Goal: Transaction & Acquisition: Book appointment/travel/reservation

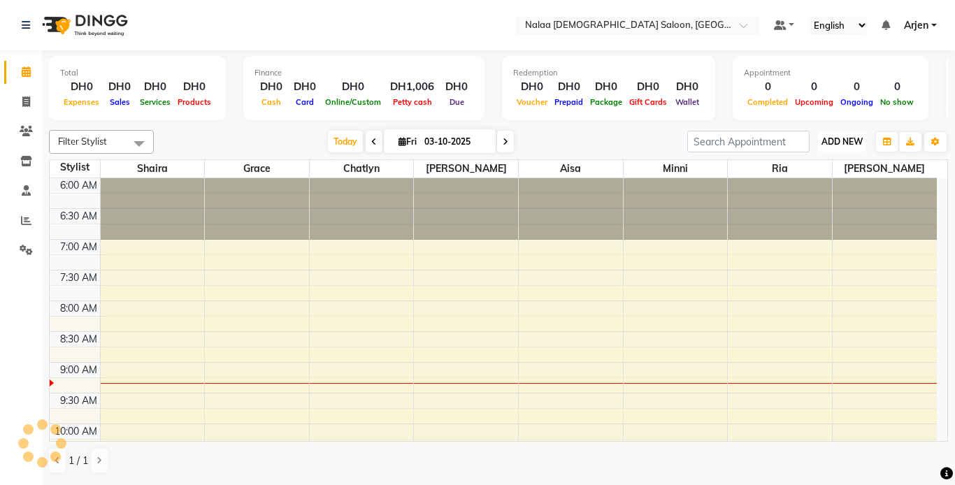
click at [849, 140] on span "ADD NEW" at bounding box center [841, 141] width 41 height 10
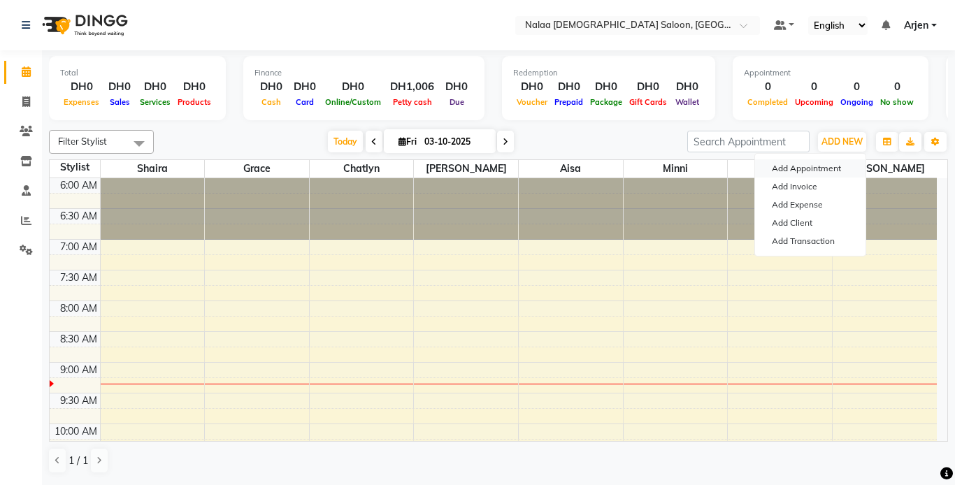
click at [773, 166] on button "Add Appointment" at bounding box center [810, 168] width 110 height 18
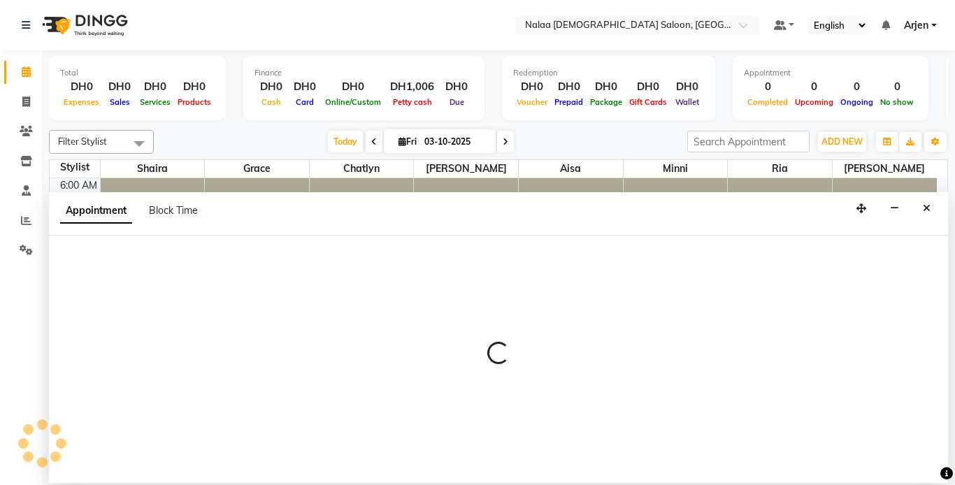
select select "tentative"
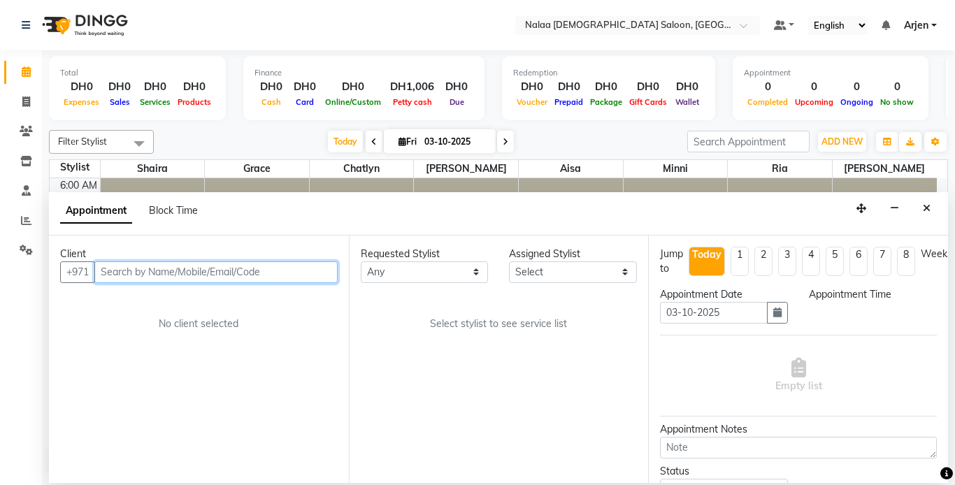
select select "420"
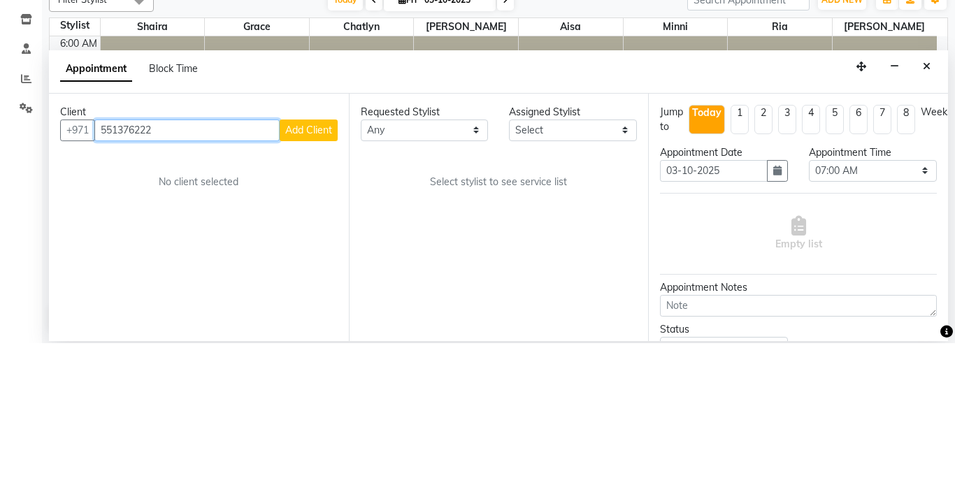
type input "551376222"
click at [297, 275] on span "Add Client" at bounding box center [308, 272] width 47 height 13
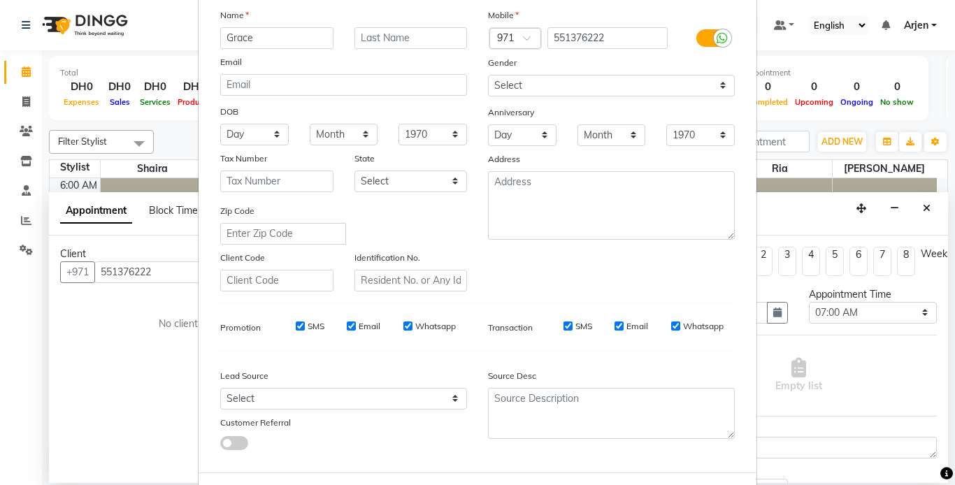
scroll to position [160, 0]
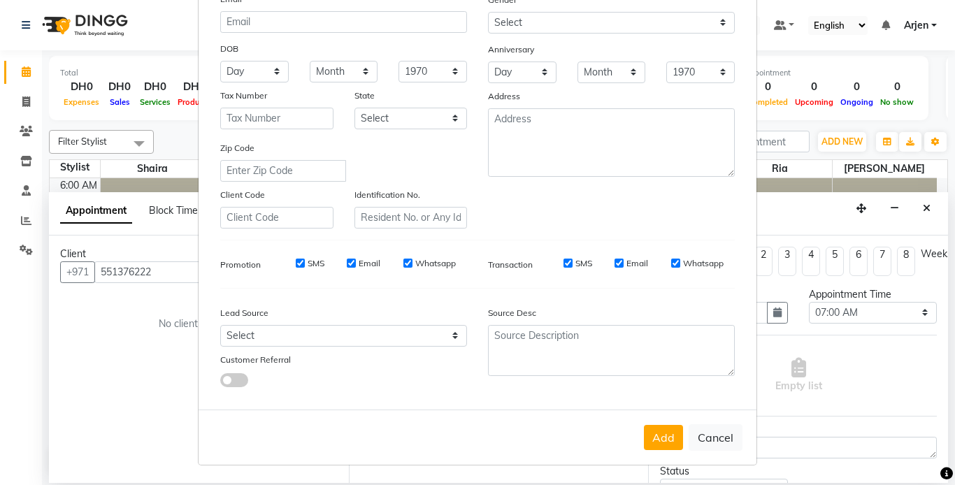
type input "Grace"
click at [249, 338] on select "Select Walk-in Referral Internet Friend Word of Mouth Advertisement Facebook Ju…" at bounding box center [343, 336] width 247 height 22
select select "51136"
click at [220, 325] on select "Select Walk-in Referral Internet Friend Word of Mouth Advertisement Facebook Ju…" at bounding box center [343, 336] width 247 height 22
click at [663, 435] on button "Add" at bounding box center [663, 437] width 39 height 25
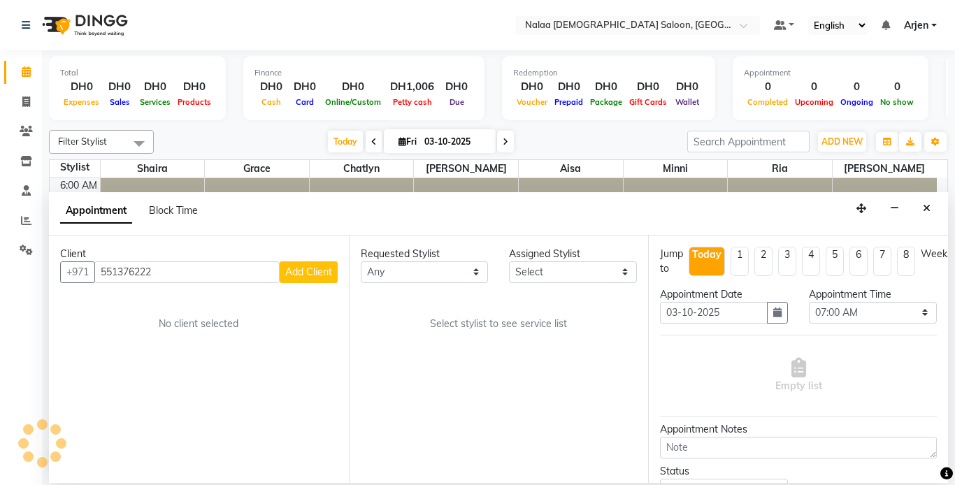
select select
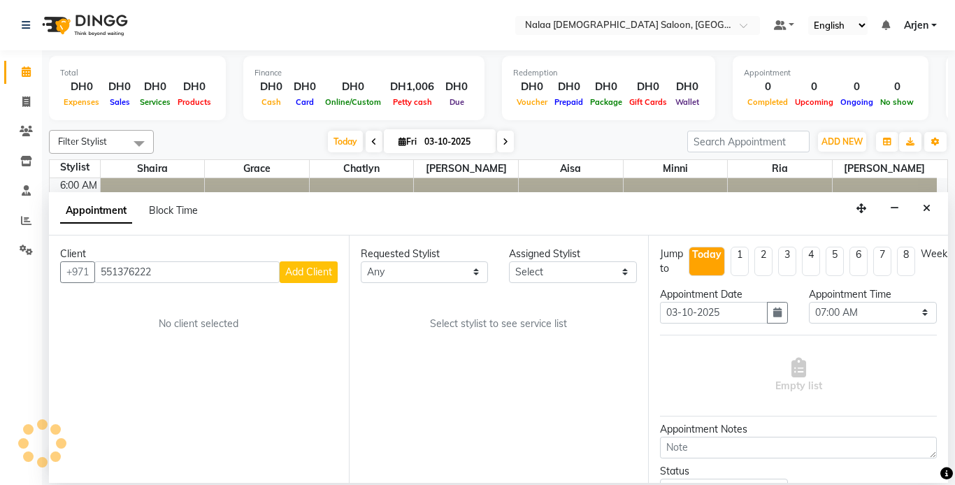
select select
checkbox input "false"
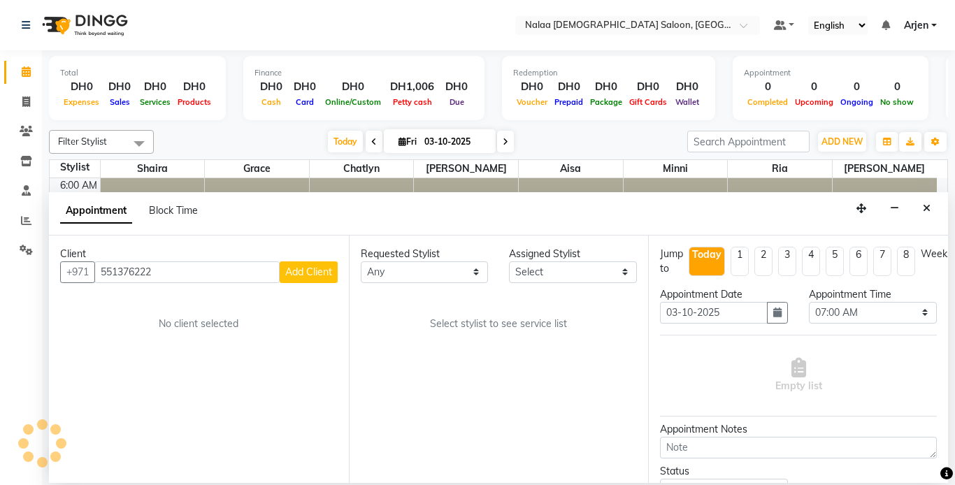
checkbox input "false"
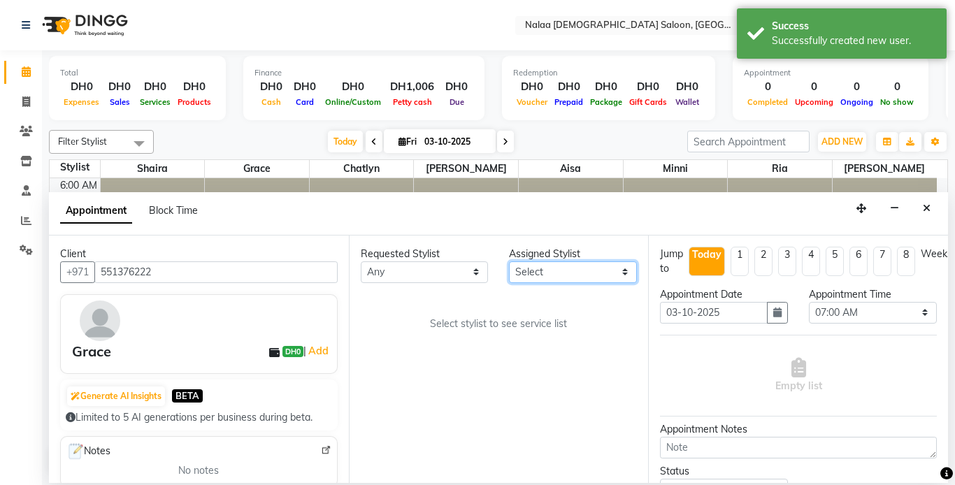
click at [546, 269] on select "Select [PERSON_NAME] [PERSON_NAME] ria [PERSON_NAME]" at bounding box center [573, 272] width 128 height 22
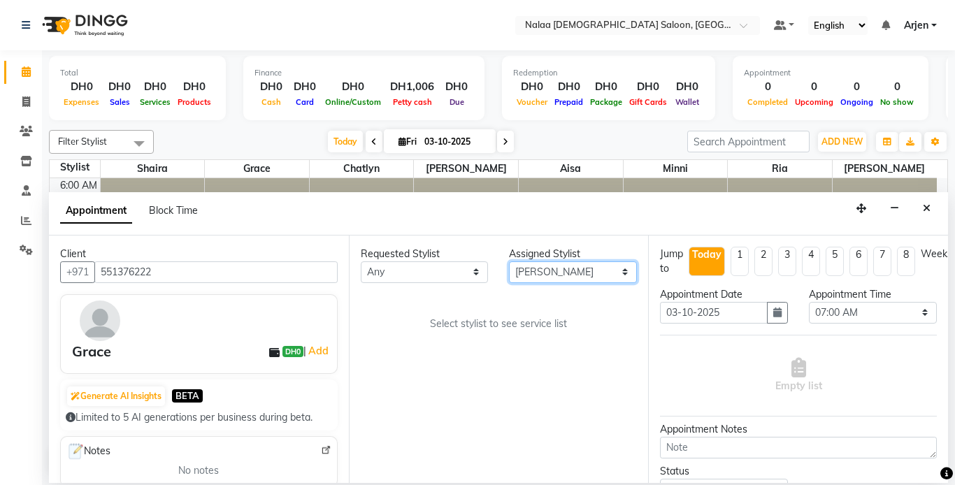
click at [509, 261] on select "Select [PERSON_NAME] [PERSON_NAME] ria [PERSON_NAME]" at bounding box center [573, 272] width 128 height 22
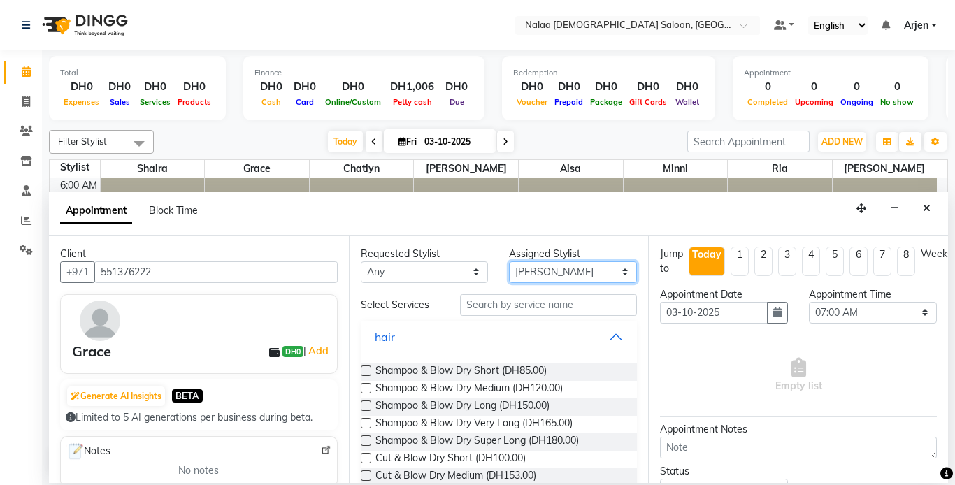
click at [549, 271] on select "Select [PERSON_NAME] [PERSON_NAME] ria [PERSON_NAME]" at bounding box center [573, 272] width 128 height 22
select select "90523"
click at [509, 261] on select "Select [PERSON_NAME] [PERSON_NAME] ria [PERSON_NAME]" at bounding box center [573, 272] width 128 height 22
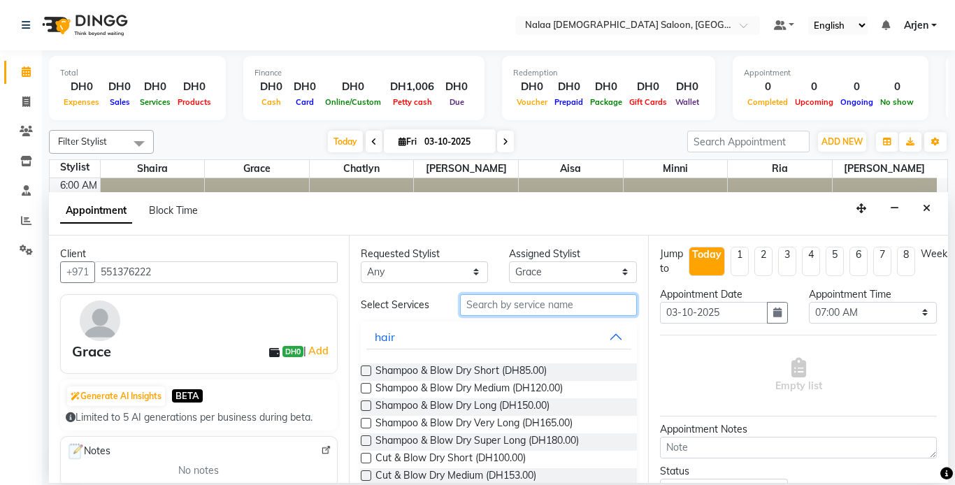
click at [475, 308] on input "text" at bounding box center [549, 305] width 178 height 22
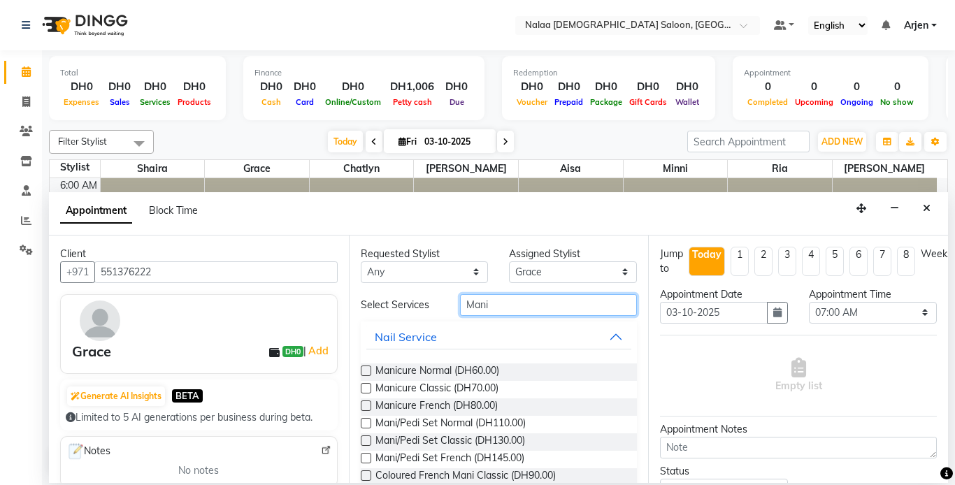
type input "Mani"
click at [366, 388] on label at bounding box center [366, 388] width 10 height 10
click at [366, 388] on input "checkbox" at bounding box center [365, 389] width 9 height 9
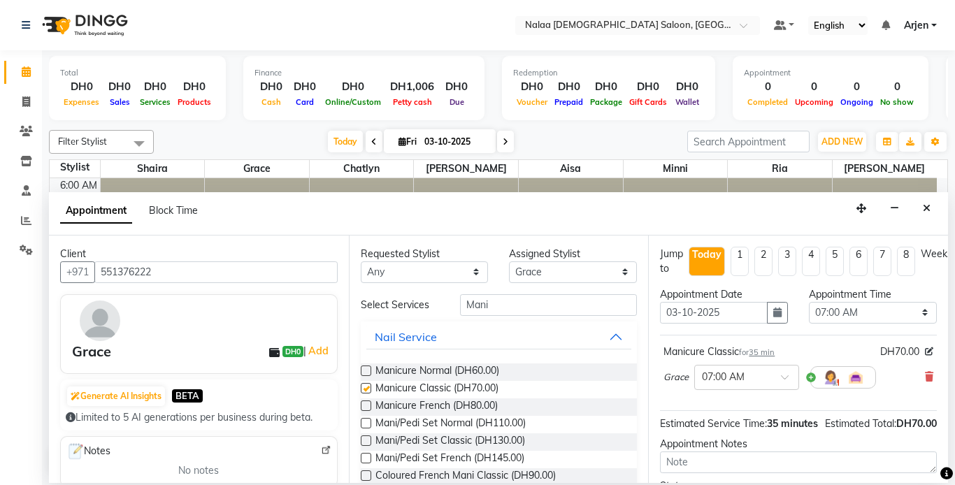
checkbox input "false"
click at [828, 313] on select "Select 07:00 AM 07:05 AM 07:10 AM 07:15 AM 07:20 AM 07:25 AM 07:30 AM 07:35 AM …" at bounding box center [873, 313] width 128 height 22
select select "560"
click at [809, 302] on select "Select 07:00 AM 07:05 AM 07:10 AM 07:15 AM 07:20 AM 07:25 AM 07:30 AM 07:35 AM …" at bounding box center [873, 313] width 128 height 22
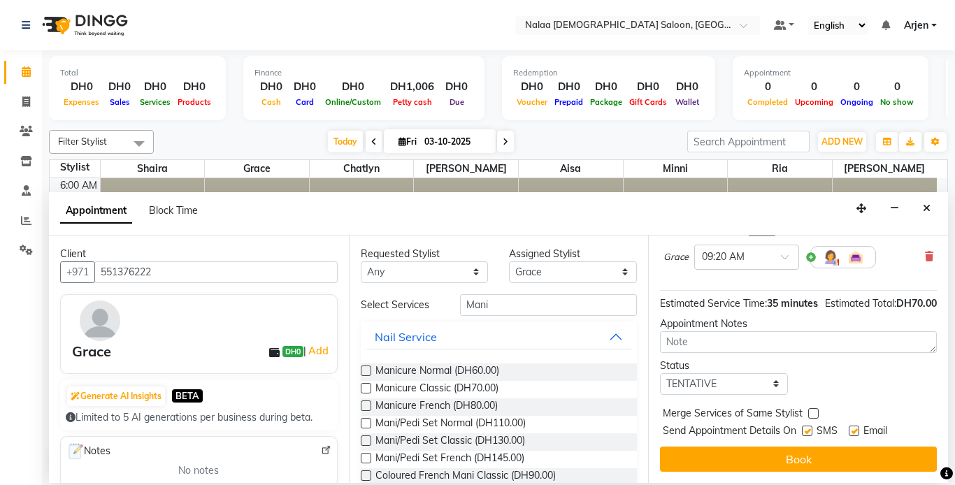
scroll to position [145, 0]
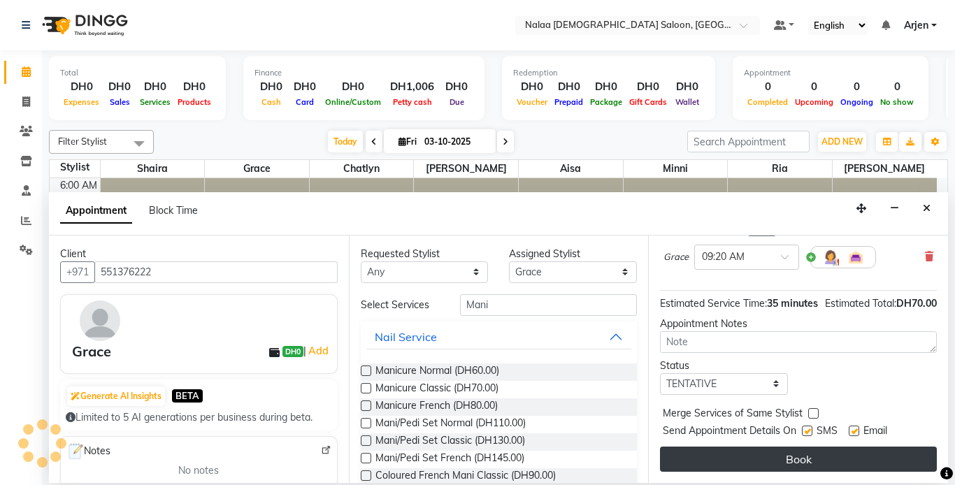
click at [710, 447] on button "Book" at bounding box center [798, 459] width 277 height 25
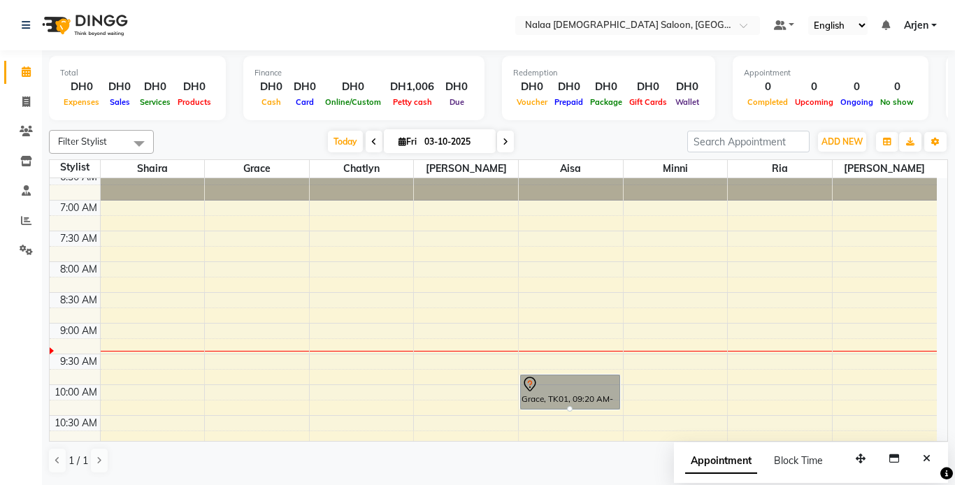
scroll to position [40, 0]
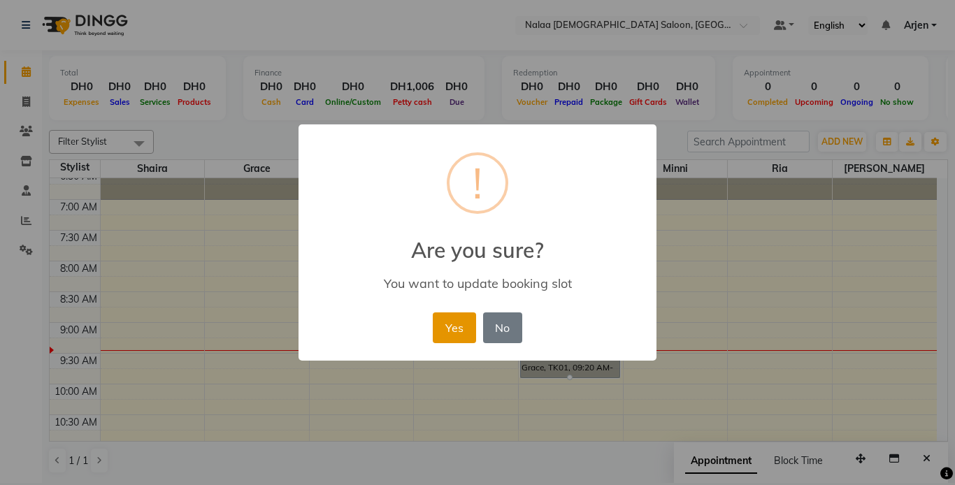
click at [454, 338] on button "Yes" at bounding box center [454, 327] width 43 height 31
